Goal: Task Accomplishment & Management: Complete application form

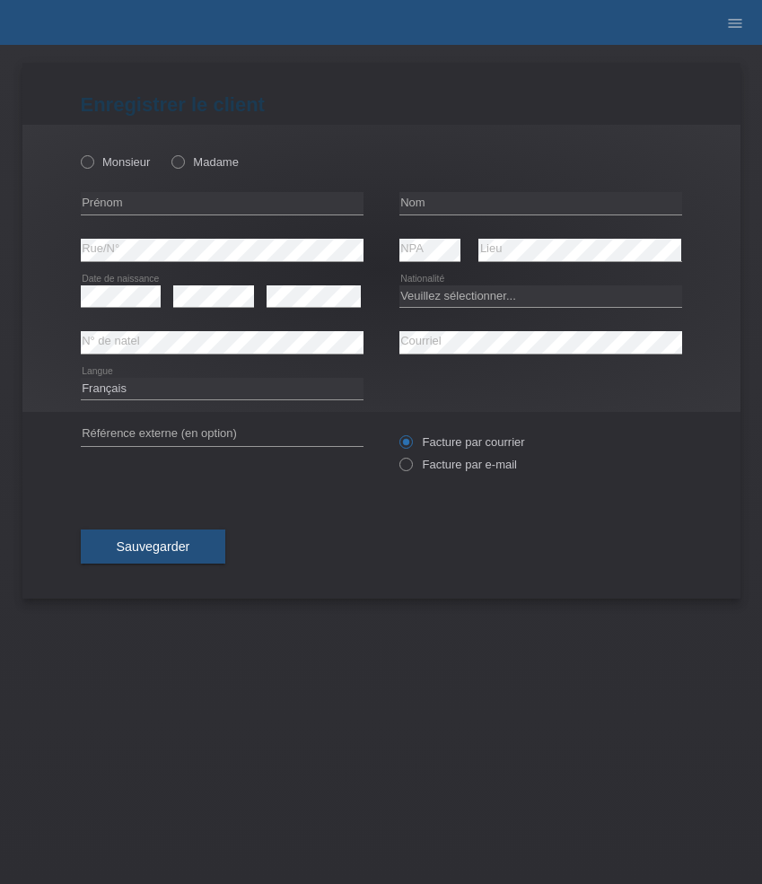
click at [190, 171] on div "Monsieur Madame" at bounding box center [222, 162] width 283 height 37
click at [169, 153] on icon at bounding box center [169, 153] width 0 height 0
click at [178, 165] on input "Madame" at bounding box center [177, 161] width 12 height 12
radio input "true"
click at [426, 303] on select "Veuillez sélectionner... Suisse Allemagne Autriche Liechtenstein ------------ A…" at bounding box center [540, 296] width 283 height 22
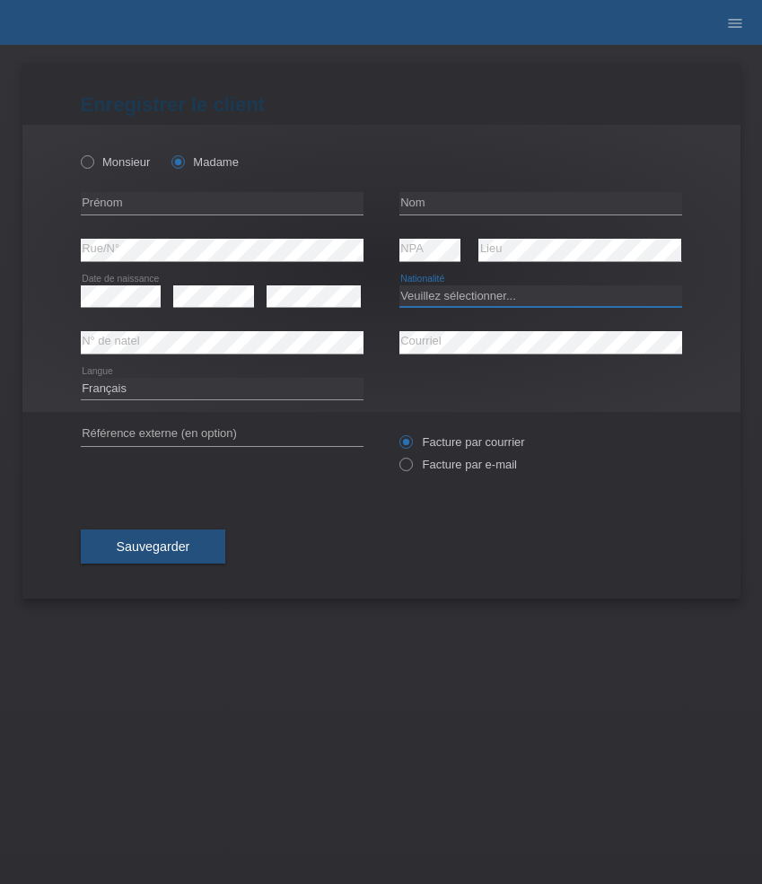
select select "FR"
click at [399, 285] on select "Veuillez sélectionner... Suisse Allemagne Autriche Liechtenstein ------------ A…" at bounding box center [540, 296] width 283 height 22
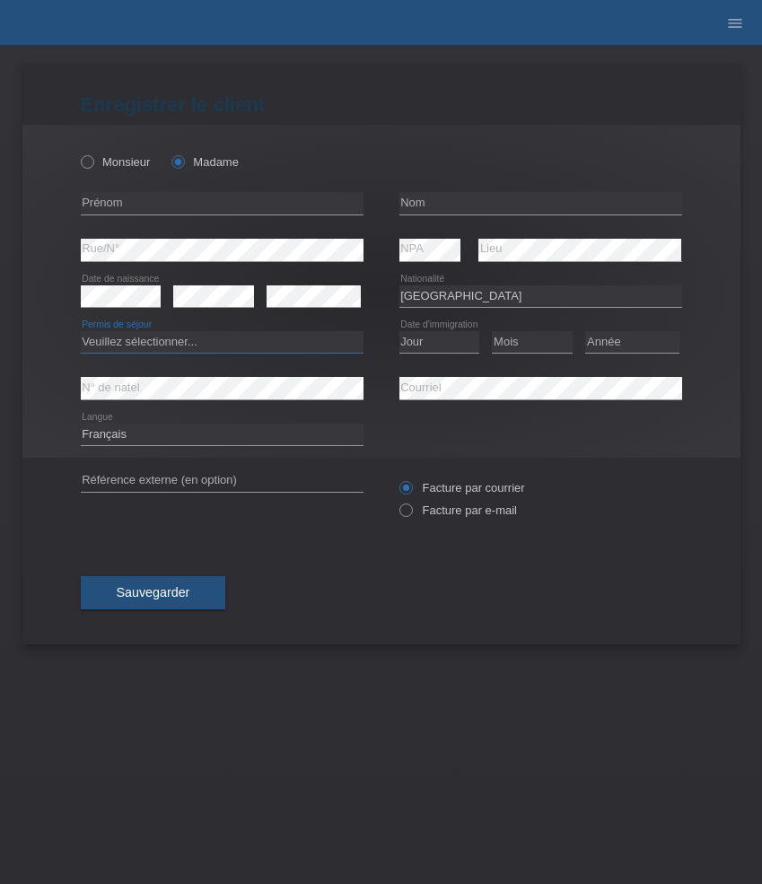
click at [244, 348] on select "Veuillez sélectionner... C B B - Statut de réfugié Autre" at bounding box center [222, 342] width 283 height 22
select select "B"
click at [81, 332] on select "Veuillez sélectionner... C B B - Statut de réfugié Autre" at bounding box center [222, 342] width 283 height 22
click at [443, 347] on select "Jour 01 02 03 04 05 06 07 08 09 10 11" at bounding box center [439, 342] width 81 height 22
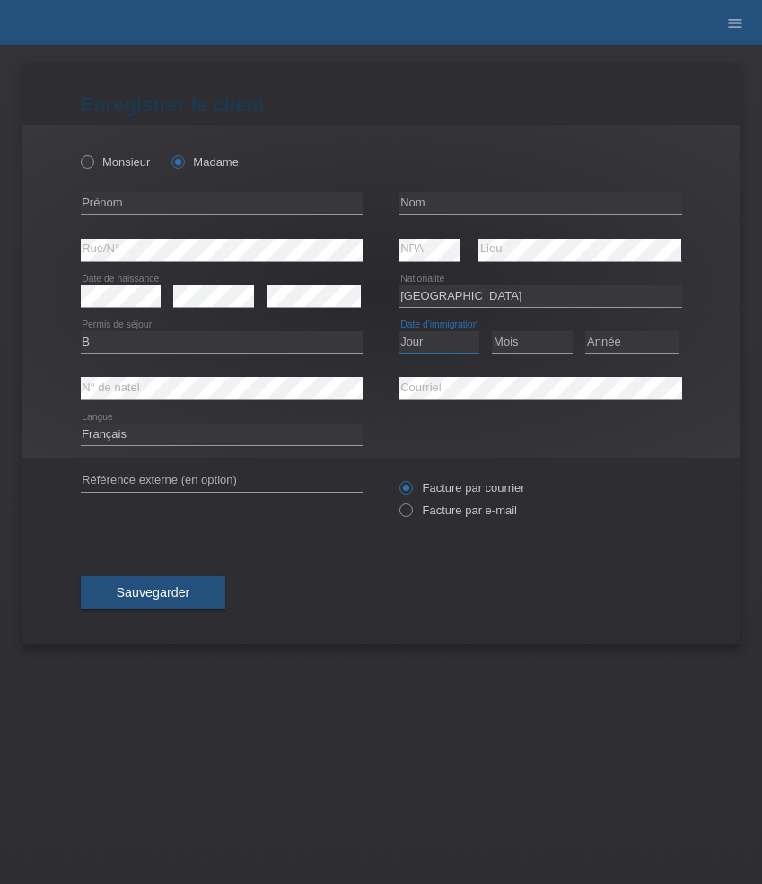
click at [452, 345] on select "Jour 01 02 03 04 05 06 07 08 09 10 11" at bounding box center [439, 342] width 81 height 22
select select "01"
click at [399, 332] on select "Jour 01 02 03 04 05 06 07 08 09 10 11" at bounding box center [439, 342] width 81 height 22
click at [517, 342] on select "Mois 01 02 03 04 05 06 07 08 09 10 11" at bounding box center [532, 342] width 81 height 22
select select "10"
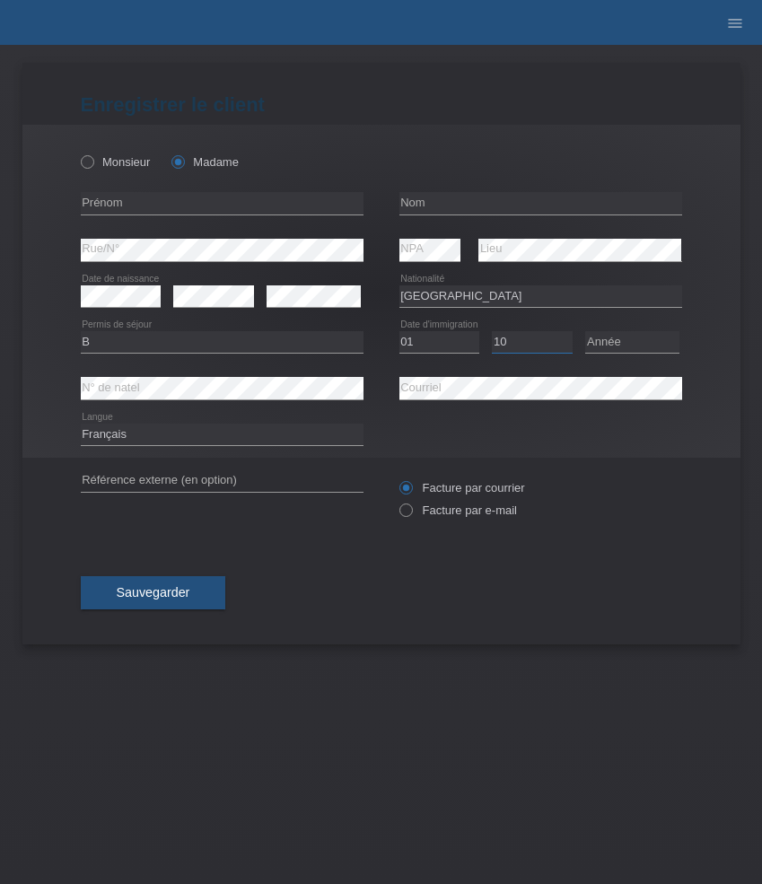
click at [492, 332] on select "Mois 01 02 03 04 05 06 07 08 09 10 11" at bounding box center [532, 342] width 81 height 22
click at [628, 347] on select "Année 2025 2024 2023 2022 2021 2020 2019 2018 2017 2016 2015 2014 2013 2012 201…" at bounding box center [632, 342] width 94 height 22
select select "2021"
click at [585, 332] on select "Année 2025 2024 2023 2022 2021 2020 2019 2018 2017 2016 2015 2014 2013 2012 201…" at bounding box center [632, 342] width 94 height 22
click at [220, 205] on input "text" at bounding box center [222, 203] width 283 height 22
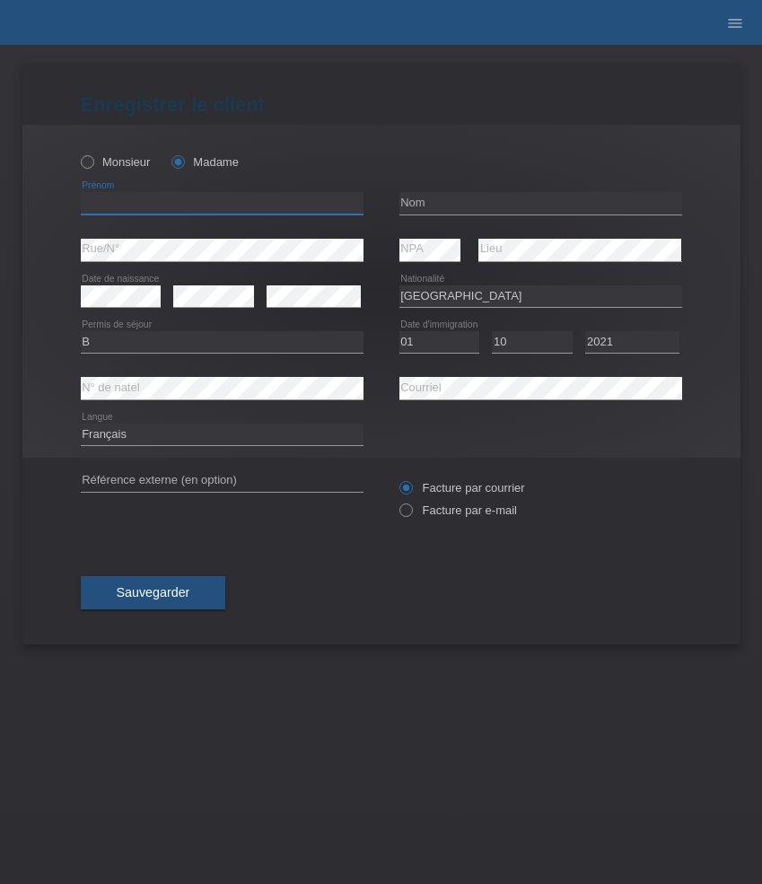
click at [220, 205] on input "text" at bounding box center [222, 203] width 283 height 22
paste input "Cindy"
type input "Cindy"
click at [451, 202] on input "text" at bounding box center [540, 203] width 283 height 22
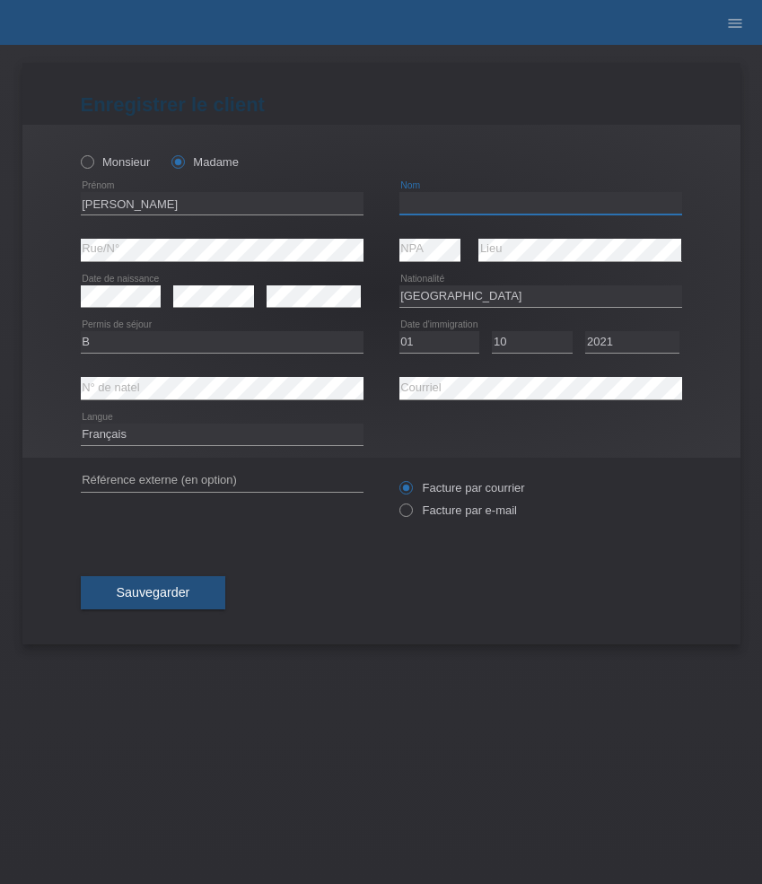
paste input "Khiari"
type input "Khiari"
click at [442, 504] on div "Facture par courrier Facture par e-mail" at bounding box center [540, 499] width 283 height 45
click at [420, 520] on div "Facture par courrier Facture par e-mail" at bounding box center [540, 499] width 283 height 45
click at [433, 515] on label "Facture par e-mail" at bounding box center [458, 510] width 118 height 13
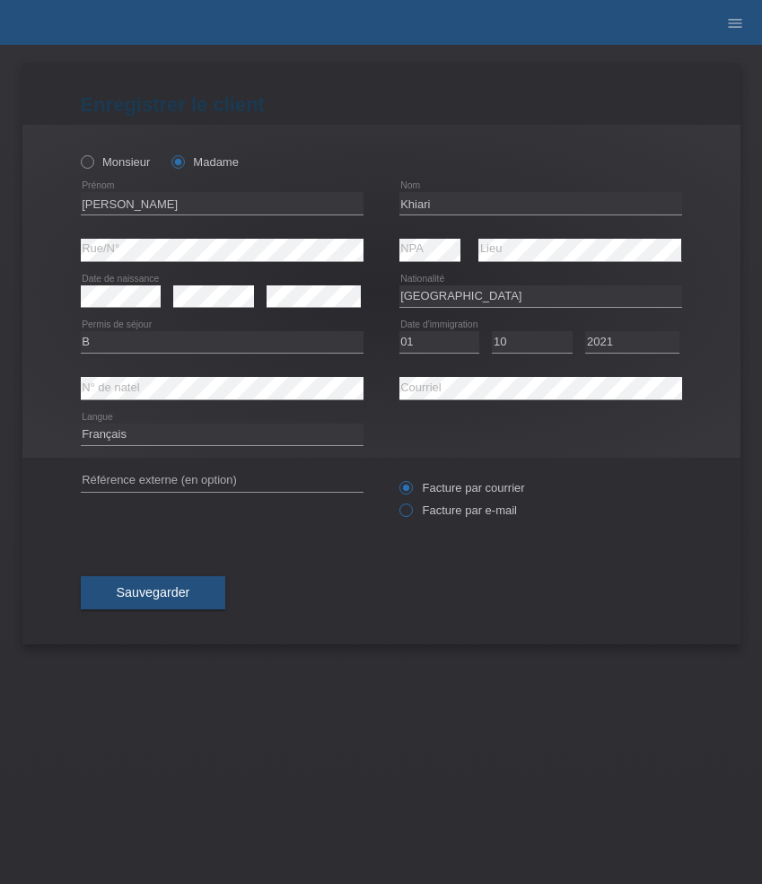
click at [411, 515] on input "Facture par e-mail" at bounding box center [405, 515] width 12 height 22
radio input "true"
click at [186, 592] on span "Sauvegarder" at bounding box center [154, 592] width 74 height 14
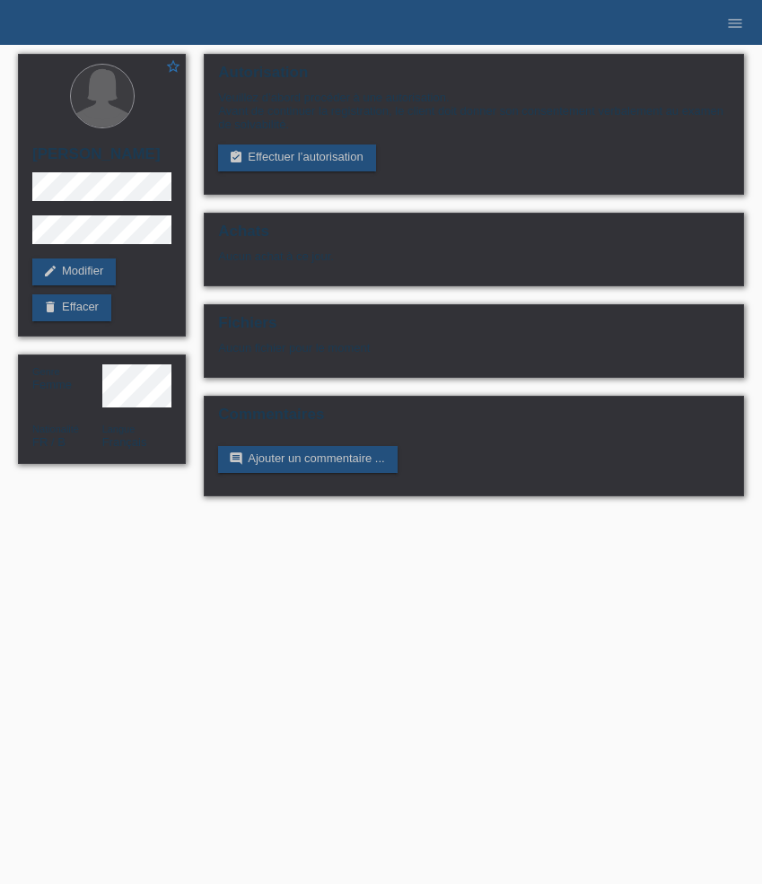
click at [249, 163] on link "assignment_turned_in Effectuer l’autorisation" at bounding box center [296, 158] width 157 height 27
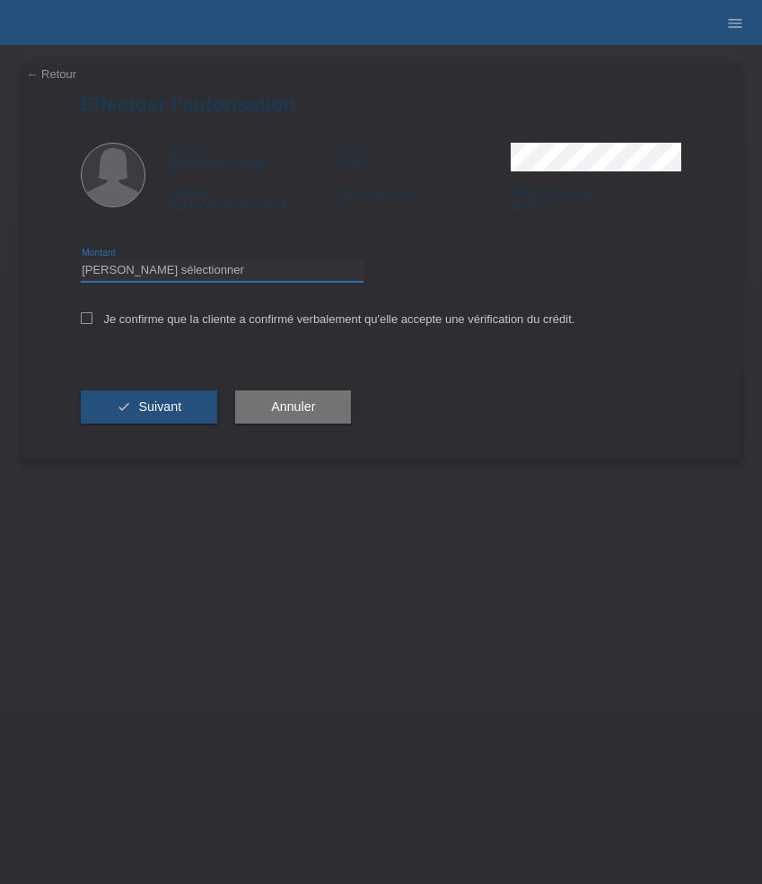
click at [228, 275] on select "Veuillez sélectionner CHF 1.00 - CHF 499.00 CHF 500.00 - CHF 1'999.00 CHF 2'000…" at bounding box center [222, 270] width 283 height 22
select select "3"
click at [81, 262] on select "Veuillez sélectionner CHF 1.00 - CHF 499.00 CHF 500.00 - CHF 1'999.00 CHF 2'000…" at bounding box center [222, 270] width 283 height 22
click at [265, 318] on label "Je confirme que la cliente a confirmé verbalement qu'elle accepte une vérificat…" at bounding box center [328, 318] width 495 height 13
click at [92, 318] on input "Je confirme que la cliente a confirmé verbalement qu'elle accepte une vérificat…" at bounding box center [87, 318] width 12 height 12
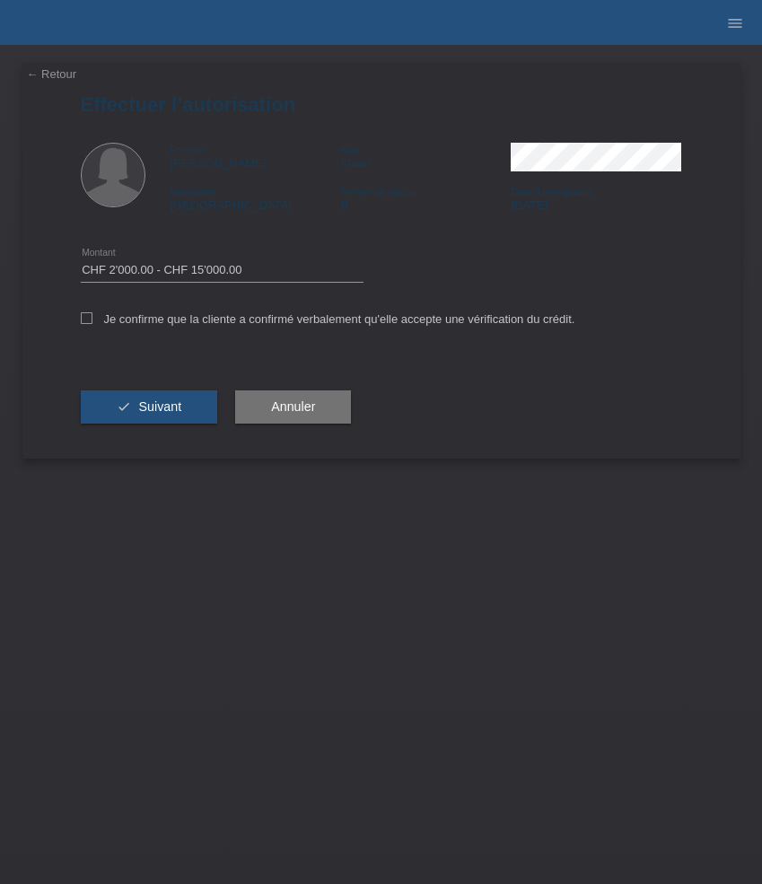
checkbox input "true"
click at [180, 405] on span "Suivant" at bounding box center [159, 406] width 43 height 14
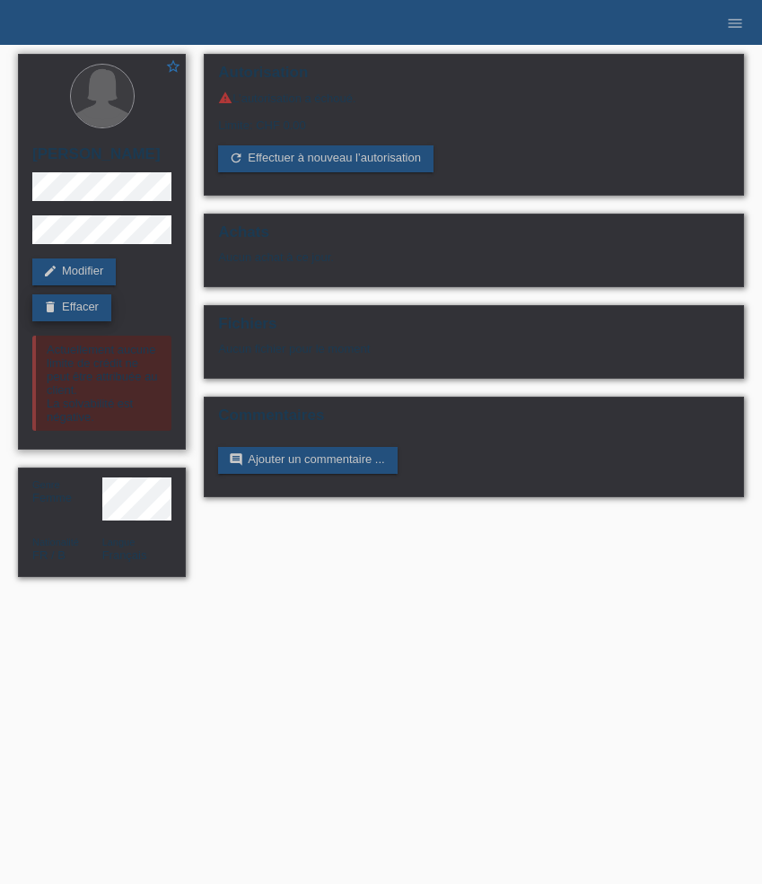
click at [76, 304] on link "delete Effacer" at bounding box center [71, 307] width 79 height 27
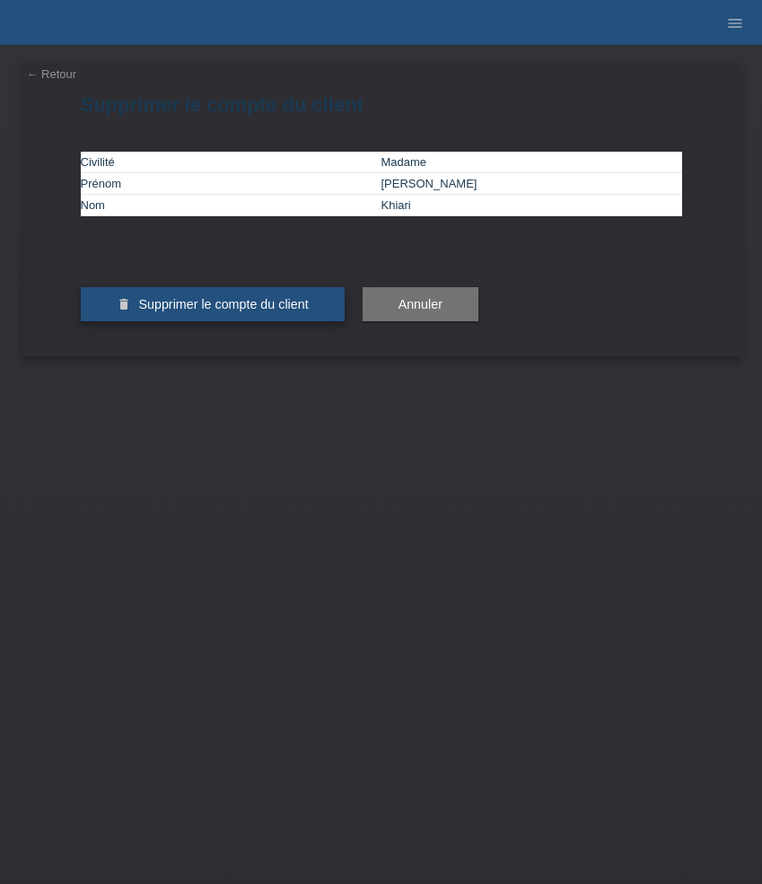
click at [154, 312] on span "Supprimer le compte du client" at bounding box center [223, 304] width 170 height 14
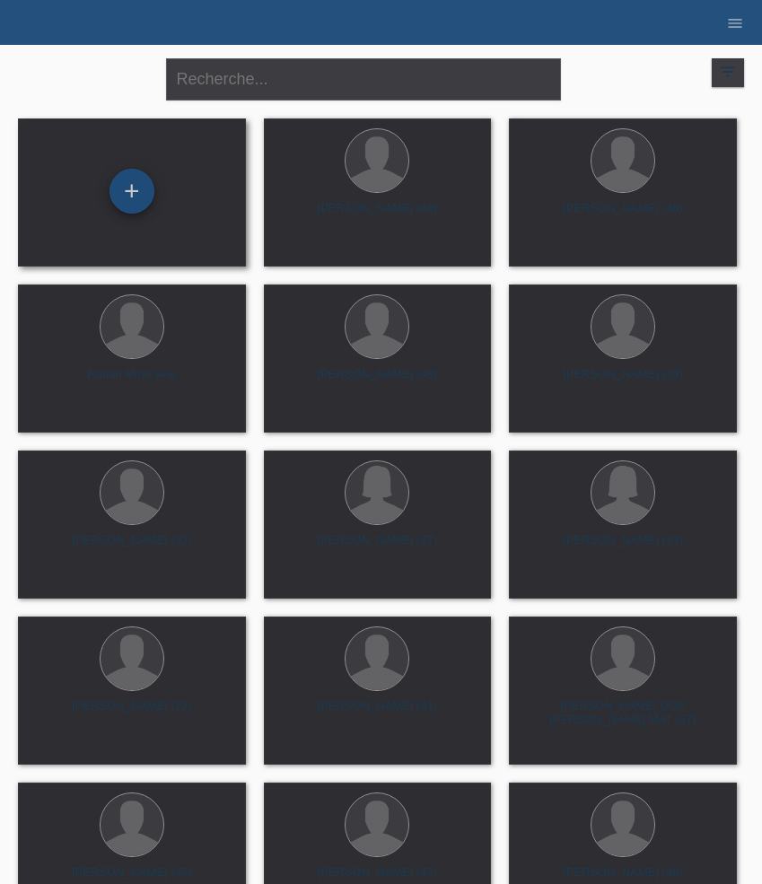
click at [147, 192] on div "+" at bounding box center [132, 191] width 45 height 45
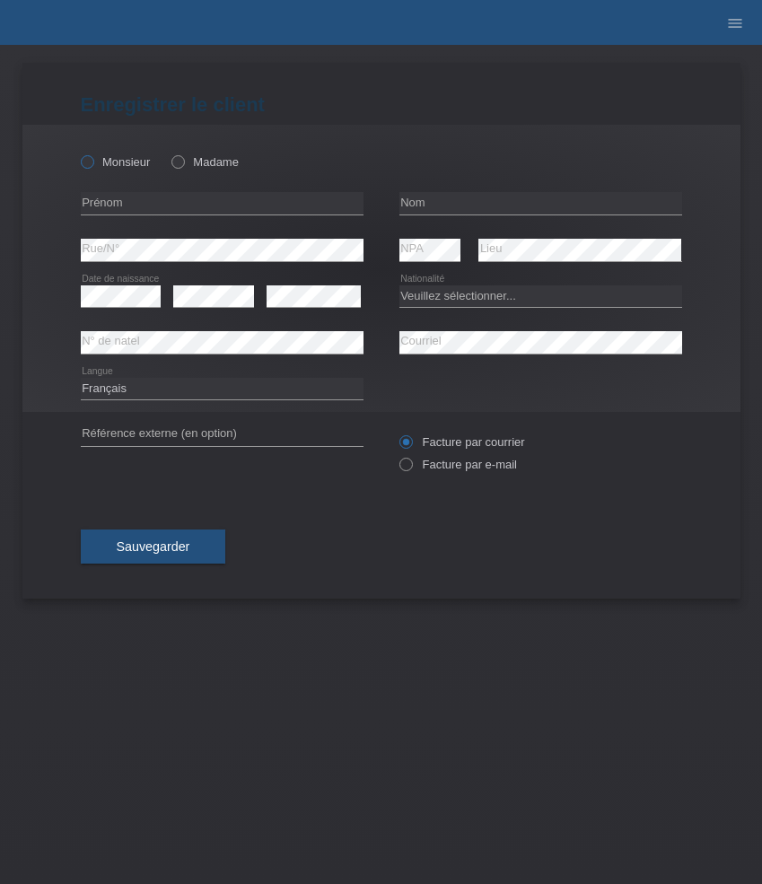
click at [121, 163] on label "Monsieur" at bounding box center [116, 161] width 70 height 13
click at [92, 163] on input "Monsieur" at bounding box center [87, 161] width 12 height 12
radio input "true"
click at [121, 163] on label "Monsieur" at bounding box center [116, 161] width 70 height 13
click at [92, 163] on input "Monsieur" at bounding box center [87, 161] width 12 height 12
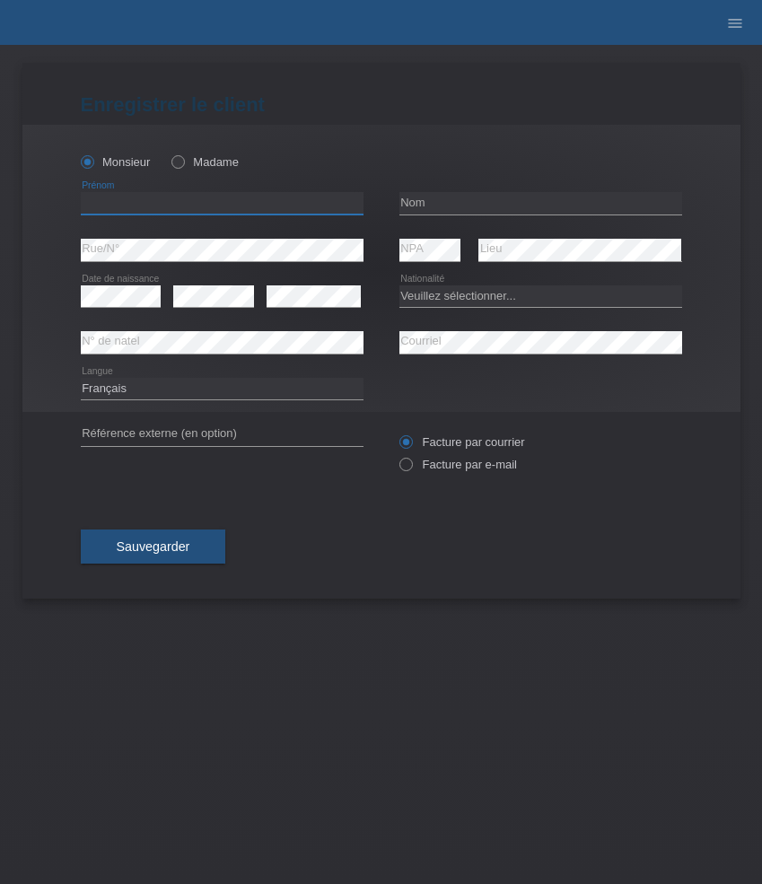
click at [136, 203] on input "text" at bounding box center [222, 203] width 283 height 22
paste input "[PERSON_NAME]"
type input "[PERSON_NAME]"
click at [438, 206] on input "text" at bounding box center [540, 203] width 283 height 22
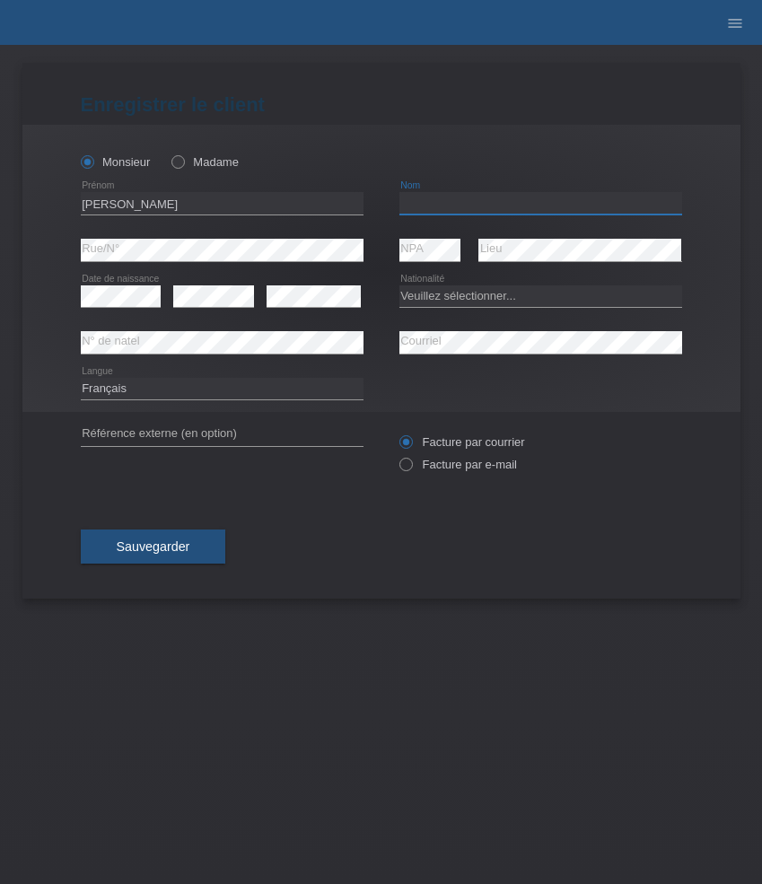
paste input "Chraiet"
type input "Chraiet"
click at [512, 298] on select "Veuillez sélectionner... Suisse Allemagne Autriche Liechtenstein ------------ A…" at bounding box center [540, 296] width 283 height 22
select select "CH"
click at [399, 285] on select "Veuillez sélectionner... Suisse Allemagne Autriche Liechtenstein ------------ A…" at bounding box center [540, 296] width 283 height 22
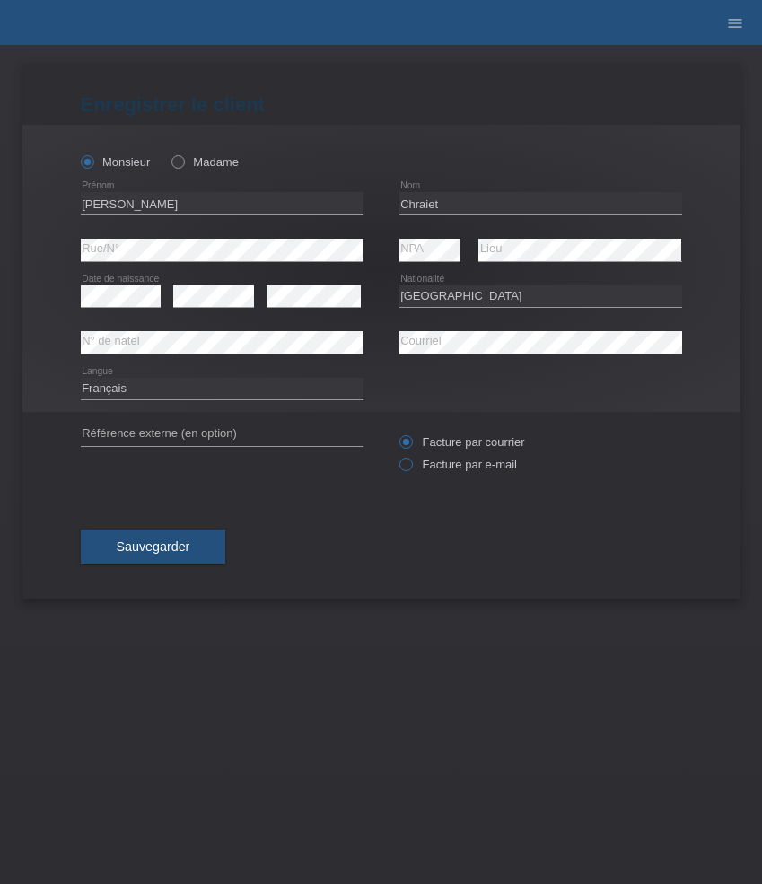
click at [448, 460] on label "Facture par e-mail" at bounding box center [458, 464] width 118 height 13
click at [411, 460] on input "Facture par e-mail" at bounding box center [405, 469] width 12 height 22
radio input "true"
click at [178, 557] on button "Sauvegarder" at bounding box center [153, 547] width 145 height 34
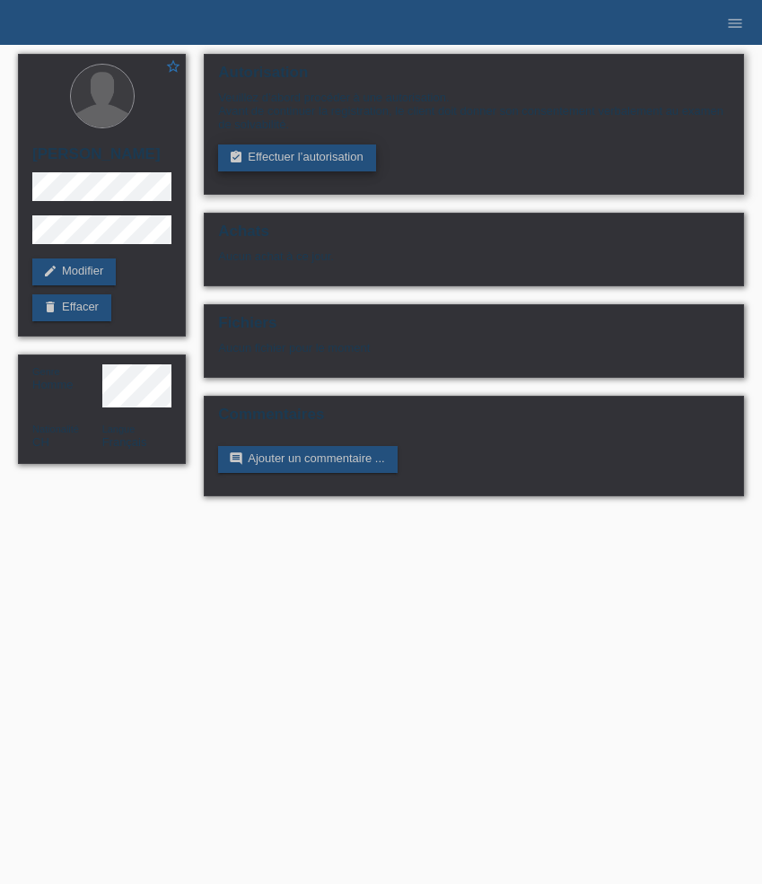
click at [257, 159] on link "assignment_turned_in Effectuer l’autorisation" at bounding box center [296, 158] width 157 height 27
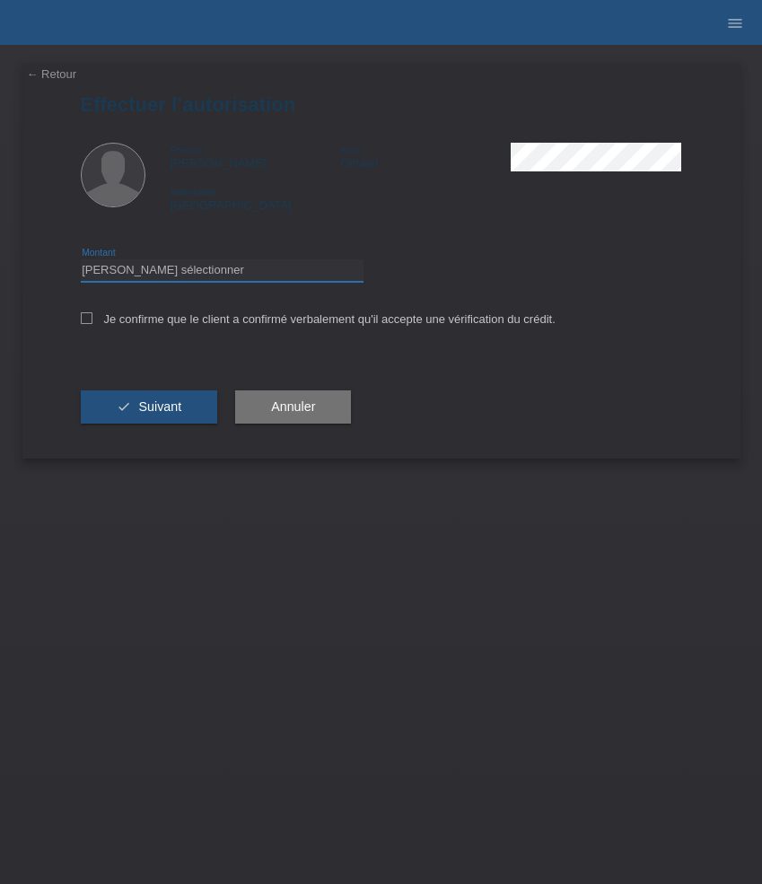
click at [223, 277] on select "Veuillez sélectionner CHF 1.00 - CHF 499.00 CHF 500.00 - CHF 1'999.00 CHF 2'000…" at bounding box center [222, 270] width 283 height 22
select select "3"
click at [81, 262] on select "Veuillez sélectionner CHF 1.00 - CHF 499.00 CHF 500.00 - CHF 1'999.00 CHF 2'000…" at bounding box center [222, 270] width 283 height 22
click at [233, 326] on label "Je confirme que le client a confirmé verbalement qu'il accepte une vérification…" at bounding box center [318, 318] width 475 height 13
click at [92, 324] on input "Je confirme que le client a confirmé verbalement qu'il accepte une vérification…" at bounding box center [87, 318] width 12 height 12
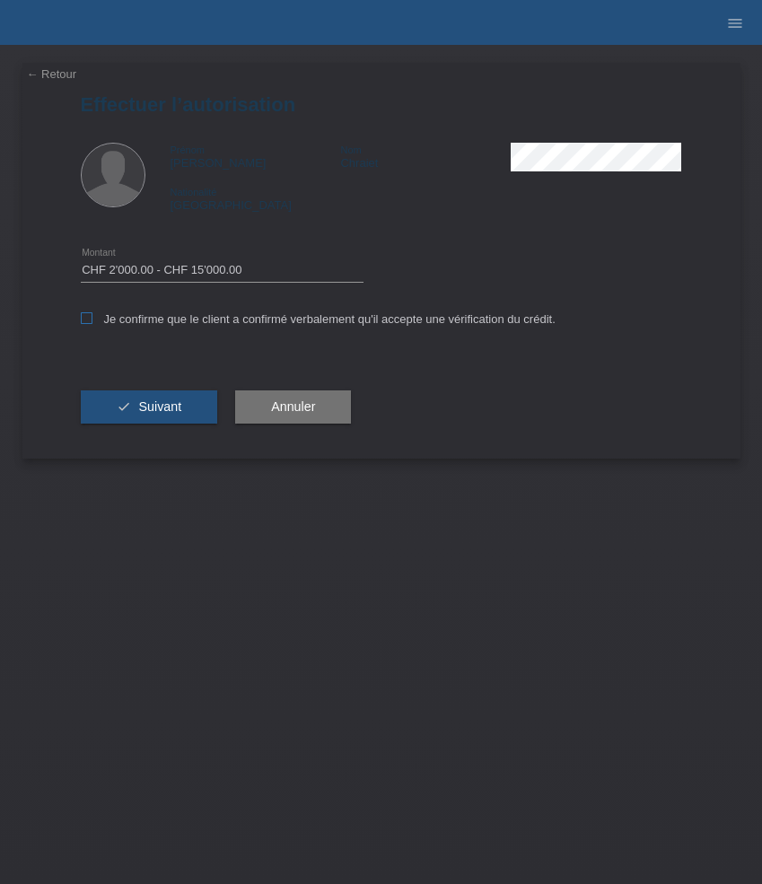
checkbox input "true"
click at [164, 409] on span "Suivant" at bounding box center [159, 406] width 43 height 14
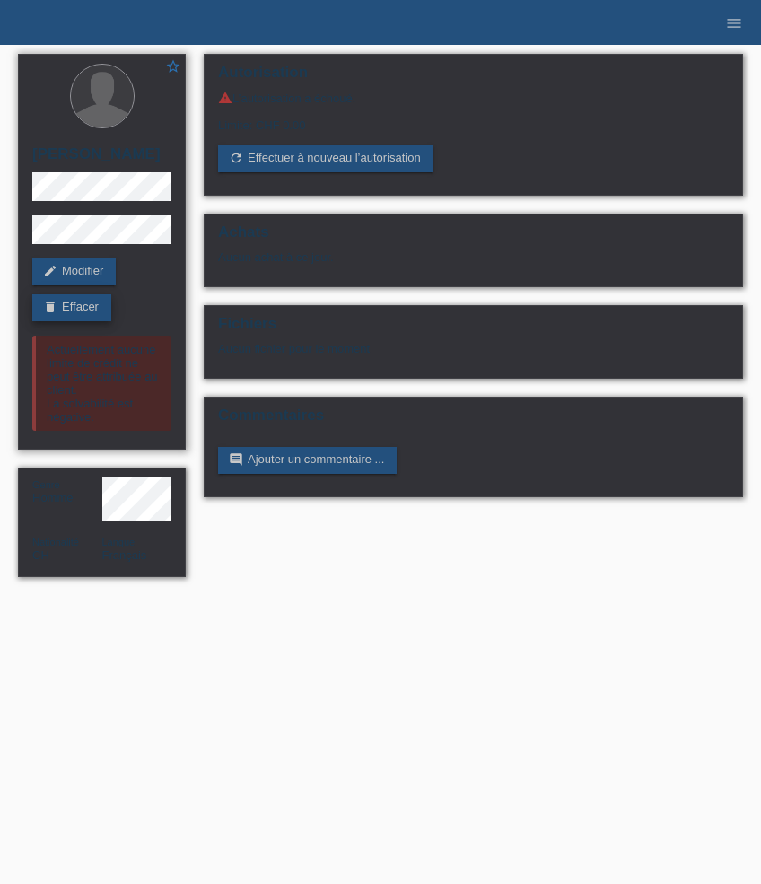
click at [64, 321] on link "delete Effacer" at bounding box center [71, 307] width 79 height 27
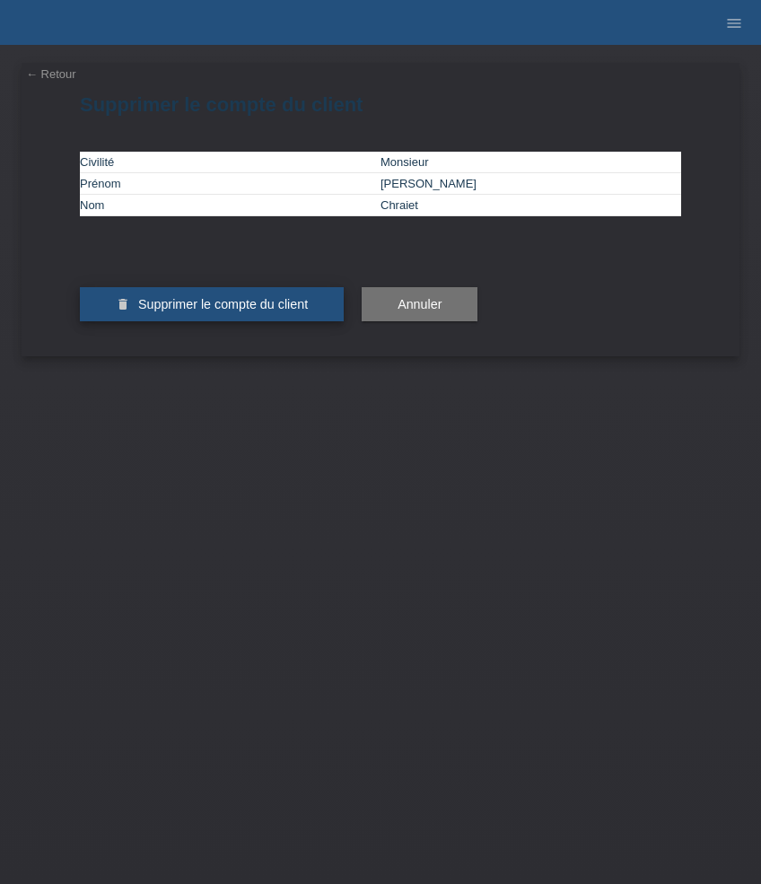
click at [194, 312] on span "Supprimer le compte du client" at bounding box center [223, 304] width 170 height 14
